Goal: Find specific page/section

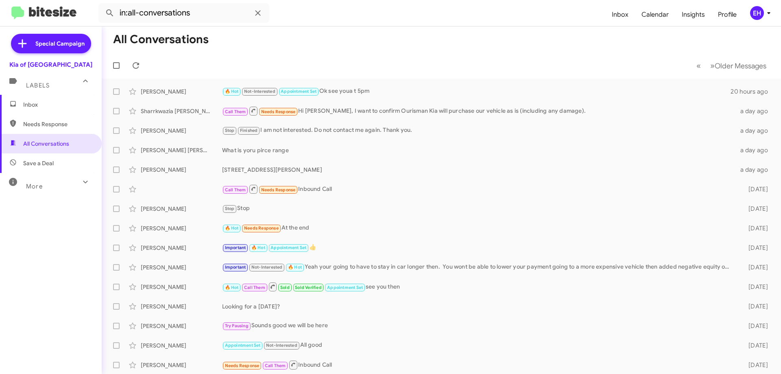
click at [30, 122] on span "Needs Response" at bounding box center [57, 124] width 69 height 8
type input "in:needs-response"
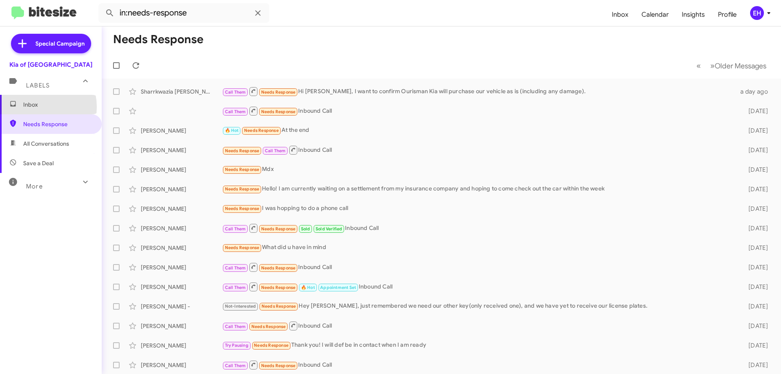
click at [34, 107] on span "Inbox" at bounding box center [57, 104] width 69 height 8
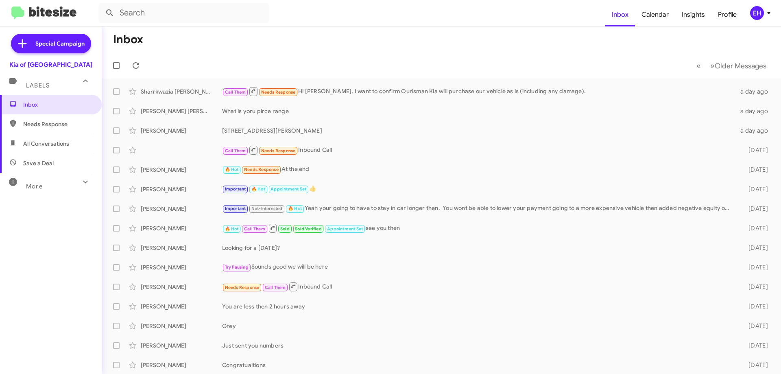
click at [25, 142] on span "All Conversations" at bounding box center [46, 144] width 46 height 8
type input "in:all-conversations"
